Goal: Task Accomplishment & Management: Use online tool/utility

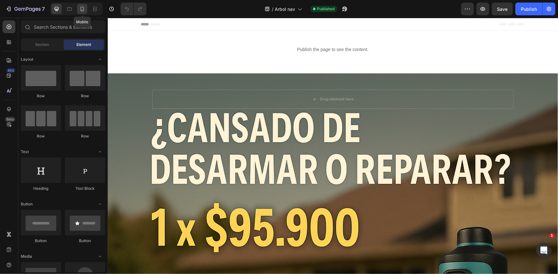
click at [83, 8] on icon at bounding box center [82, 9] width 6 height 6
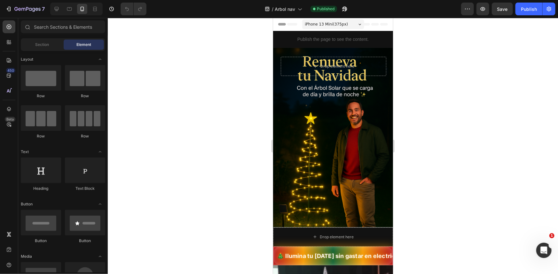
click at [353, 10] on div "/ Arbol nav Published" at bounding box center [305, 9] width 309 height 13
click at [348, 10] on icon "button" at bounding box center [344, 9] width 6 height 6
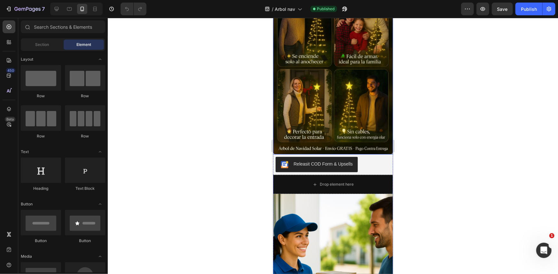
scroll to position [1946, 0]
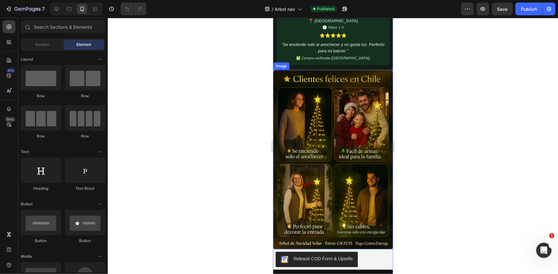
click at [335, 42] on div "“Se enciende solo al anochecer y no gasta luz. Perfecto para mi balcón.”" at bounding box center [329, 47] width 105 height 12
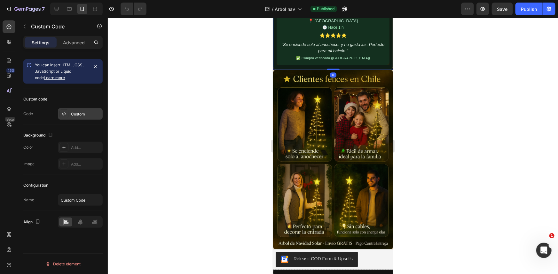
click at [94, 116] on div "Custom" at bounding box center [86, 115] width 30 height 6
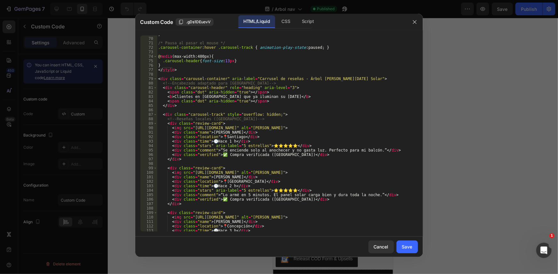
scroll to position [343, 0]
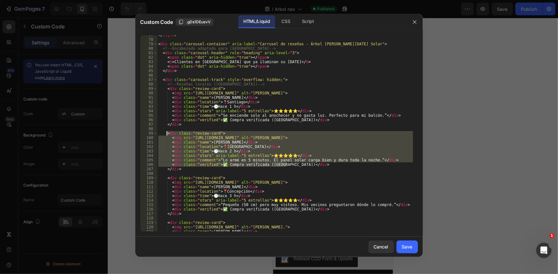
drag, startPoint x: 316, startPoint y: 166, endPoint x: 167, endPoint y: 135, distance: 152.2
click at [167, 135] on div "</ style > < div class = "carousel-container" aria-label = "Carrusel de reseñas…" at bounding box center [285, 135] width 256 height 205
type textarea "<div class="review-card"> <img src="[URL][DOMAIN_NAME]" alt="[PERSON_NAME].">"
click at [390, 247] on button "Cancel" at bounding box center [381, 247] width 26 height 13
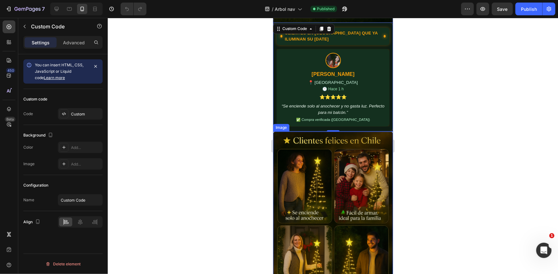
scroll to position [1859, 0]
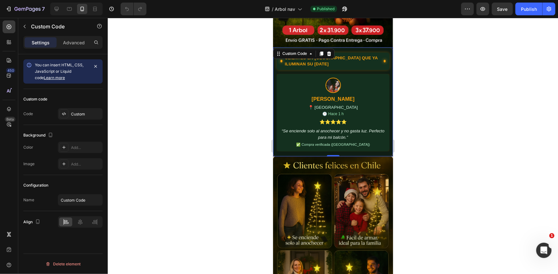
click at [66, 105] on div "Custom code Code Custom" at bounding box center [62, 107] width 79 height 36
click at [73, 113] on div "Custom" at bounding box center [86, 115] width 30 height 6
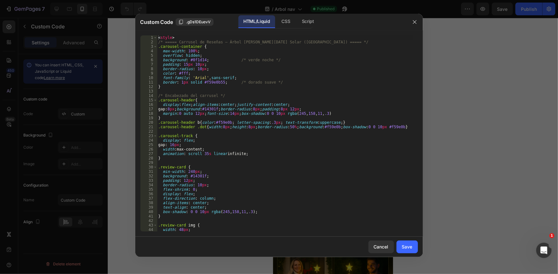
click at [225, 132] on div "< style > /* ===== Carrusel de Reseñas – Árbol [PERSON_NAME][DATE] Solar ([GEOG…" at bounding box center [285, 137] width 256 height 205
type textarea "</div>"
